Goal: Find specific page/section: Find specific page/section

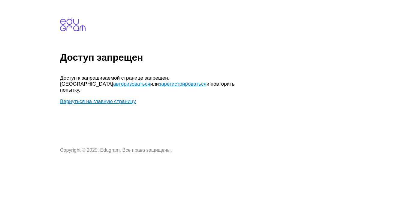
click at [150, 81] on link "авторизоваться" at bounding box center [131, 84] width 37 height 6
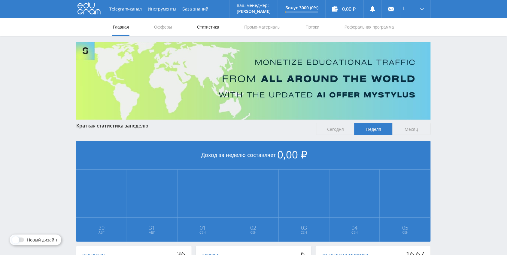
click at [206, 23] on link "Статистика" at bounding box center [207, 27] width 23 height 18
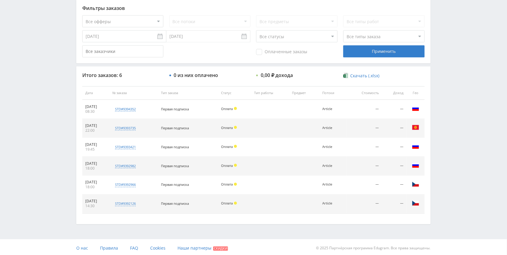
scroll to position [162, 0]
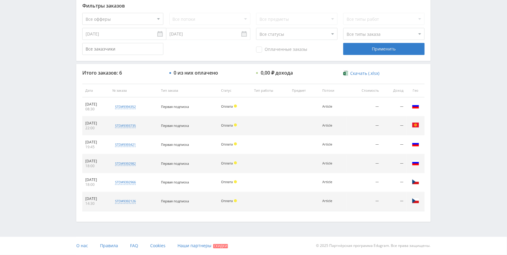
click at [237, 106] on span at bounding box center [235, 105] width 3 height 3
click at [233, 106] on span "Оплата" at bounding box center [227, 106] width 12 height 5
click at [136, 108] on div "std#9394352" at bounding box center [125, 106] width 21 height 5
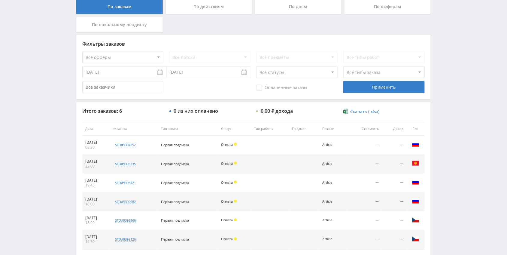
scroll to position [87, 0]
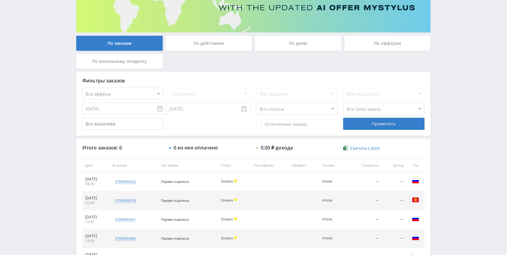
click at [359, 105] on select "Все типы заказа Ребилл Новый заказ" at bounding box center [383, 109] width 81 height 12
click at [293, 113] on select "Все статусы В аукционе В работе На гарантии Завершен Возврат Черновик" at bounding box center [296, 109] width 81 height 12
click at [230, 148] on div "0 из них оплачено" at bounding box center [209, 147] width 81 height 5
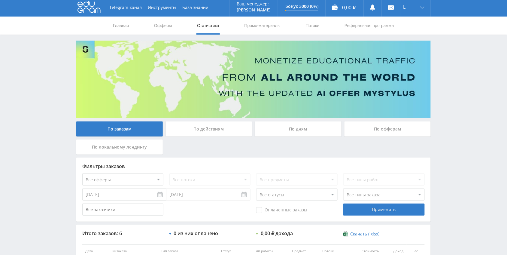
scroll to position [0, 0]
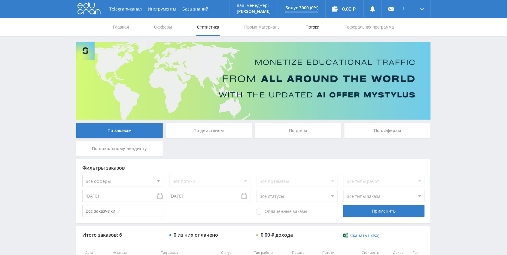
click at [307, 27] on link "Потоки" at bounding box center [312, 27] width 15 height 18
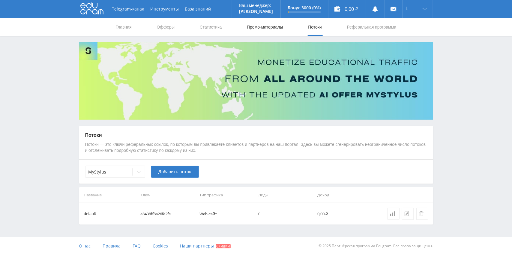
click at [252, 26] on link "Промо-материалы" at bounding box center [264, 27] width 37 height 18
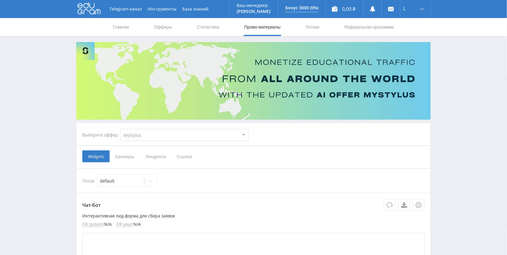
click at [185, 160] on span "Ссылки" at bounding box center [184, 156] width 27 height 12
click at [0, 0] on input "Ссылки" at bounding box center [0, 0] width 0 height 0
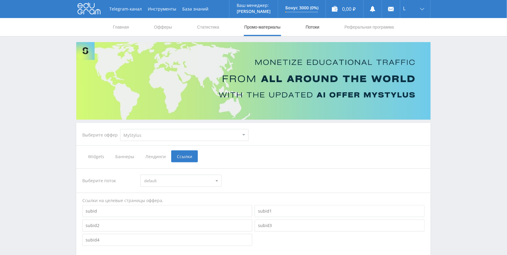
click at [310, 29] on link "Потоки" at bounding box center [312, 27] width 15 height 18
